Goal: Browse casually

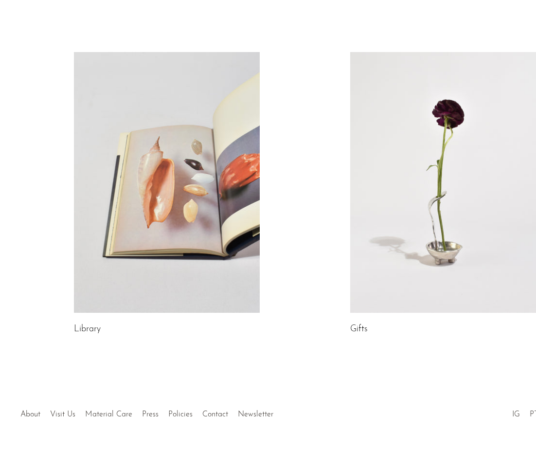
scroll to position [412, 0]
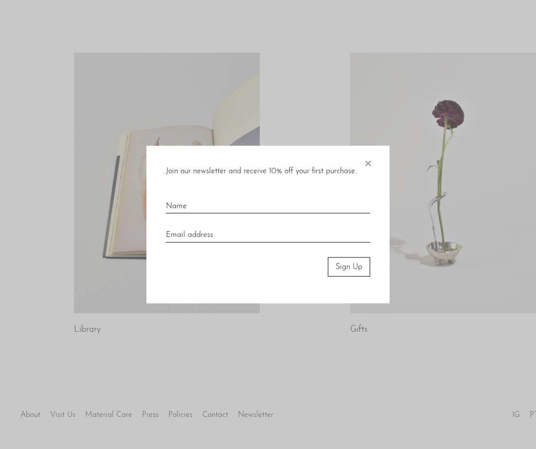
click at [368, 163] on span "×" at bounding box center [368, 160] width 10 height 31
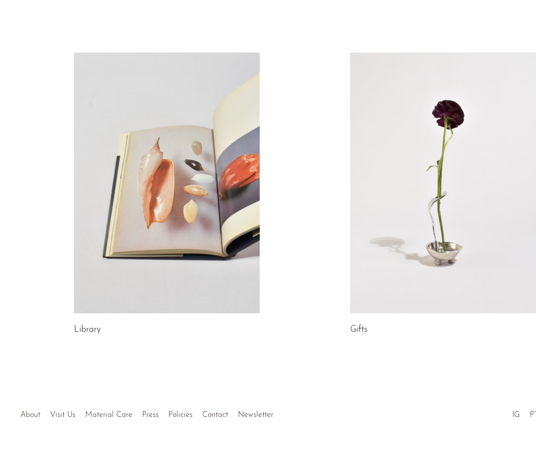
click at [32, 411] on link "About" at bounding box center [30, 415] width 20 height 8
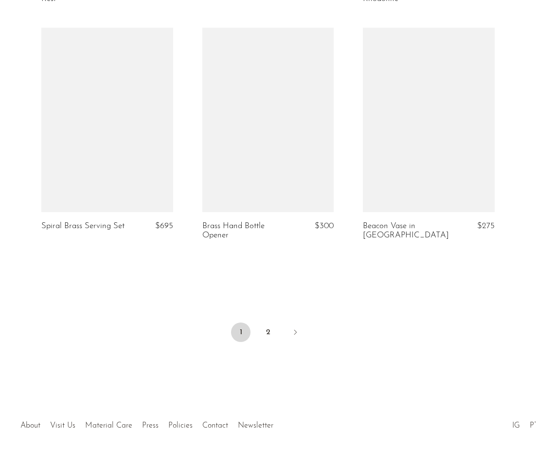
scroll to position [2624, 0]
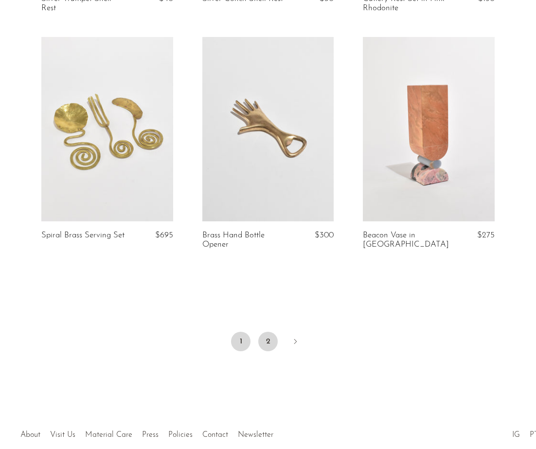
click at [267, 351] on link "2" at bounding box center [267, 341] width 19 height 19
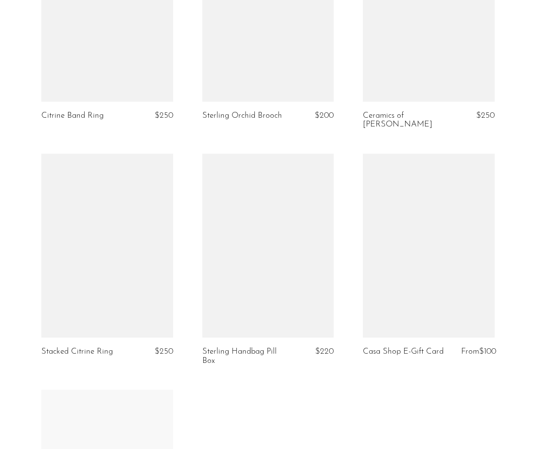
scroll to position [2465, 0]
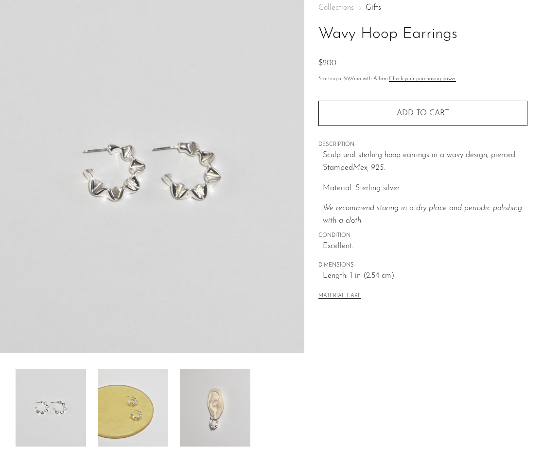
scroll to position [180, 0]
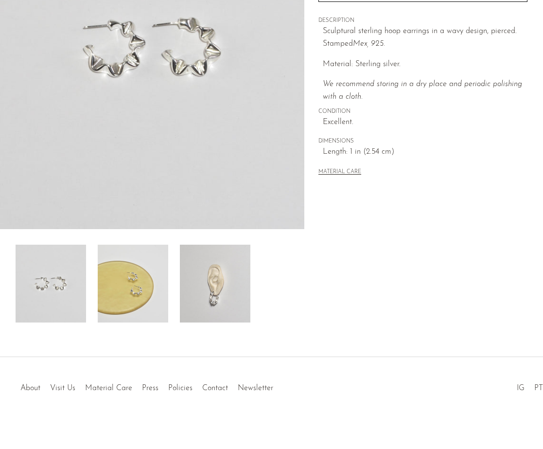
click at [245, 271] on img at bounding box center [215, 284] width 71 height 78
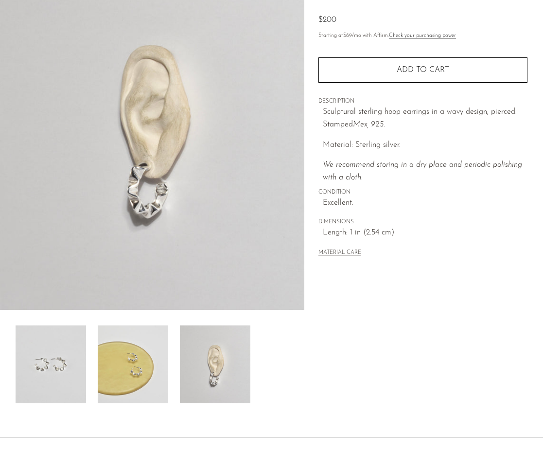
scroll to position [26, 0]
